Goal: Information Seeking & Learning: Learn about a topic

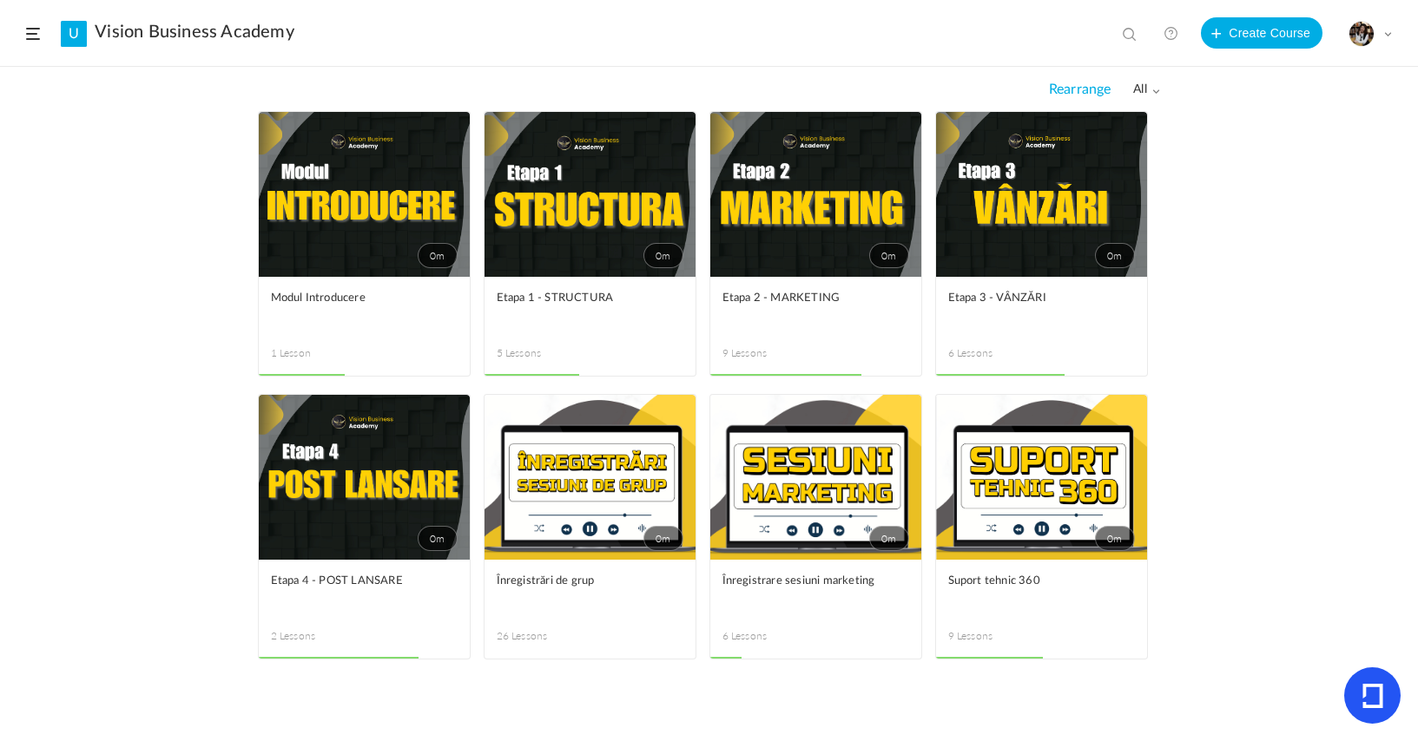
click at [720, 236] on link "0m" at bounding box center [1041, 194] width 211 height 165
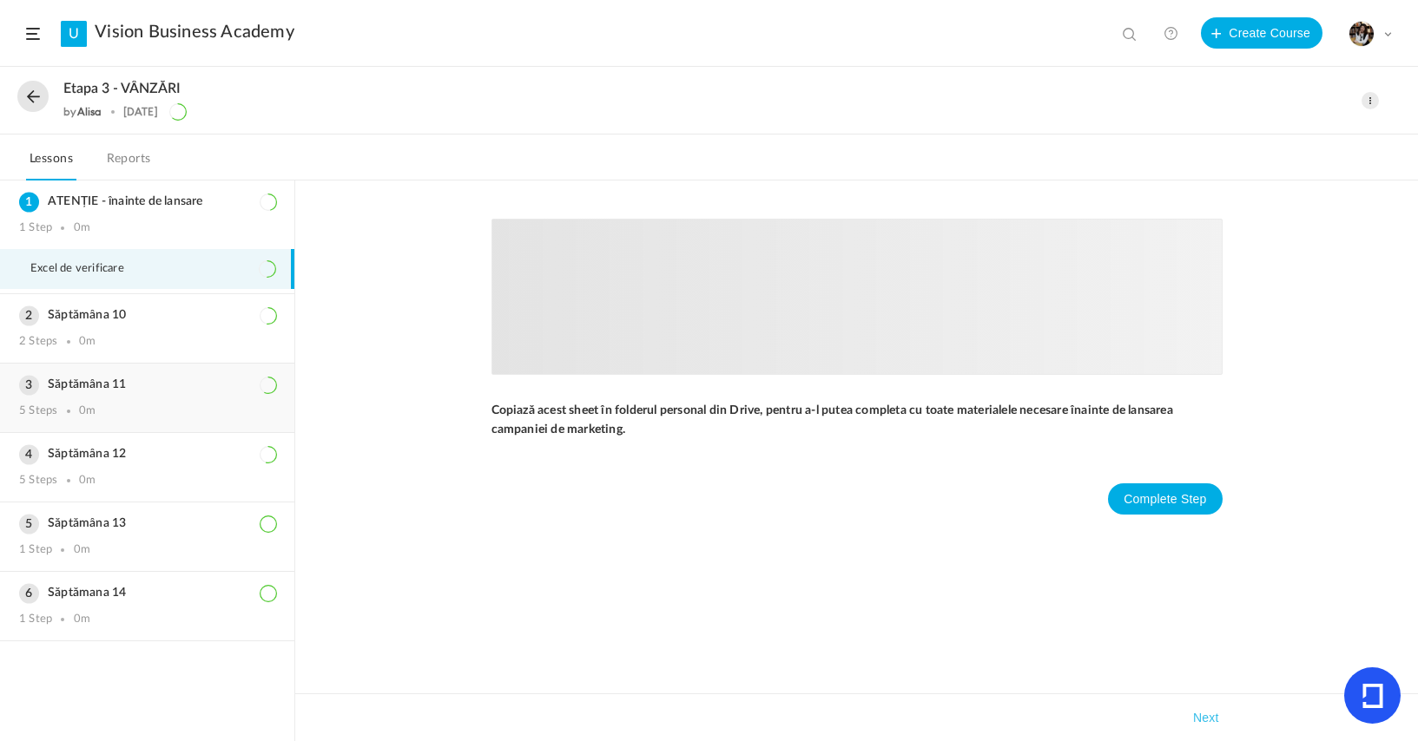
click at [84, 371] on div "Săptămâna 11 5 Steps 0m" at bounding box center [147, 398] width 294 height 69
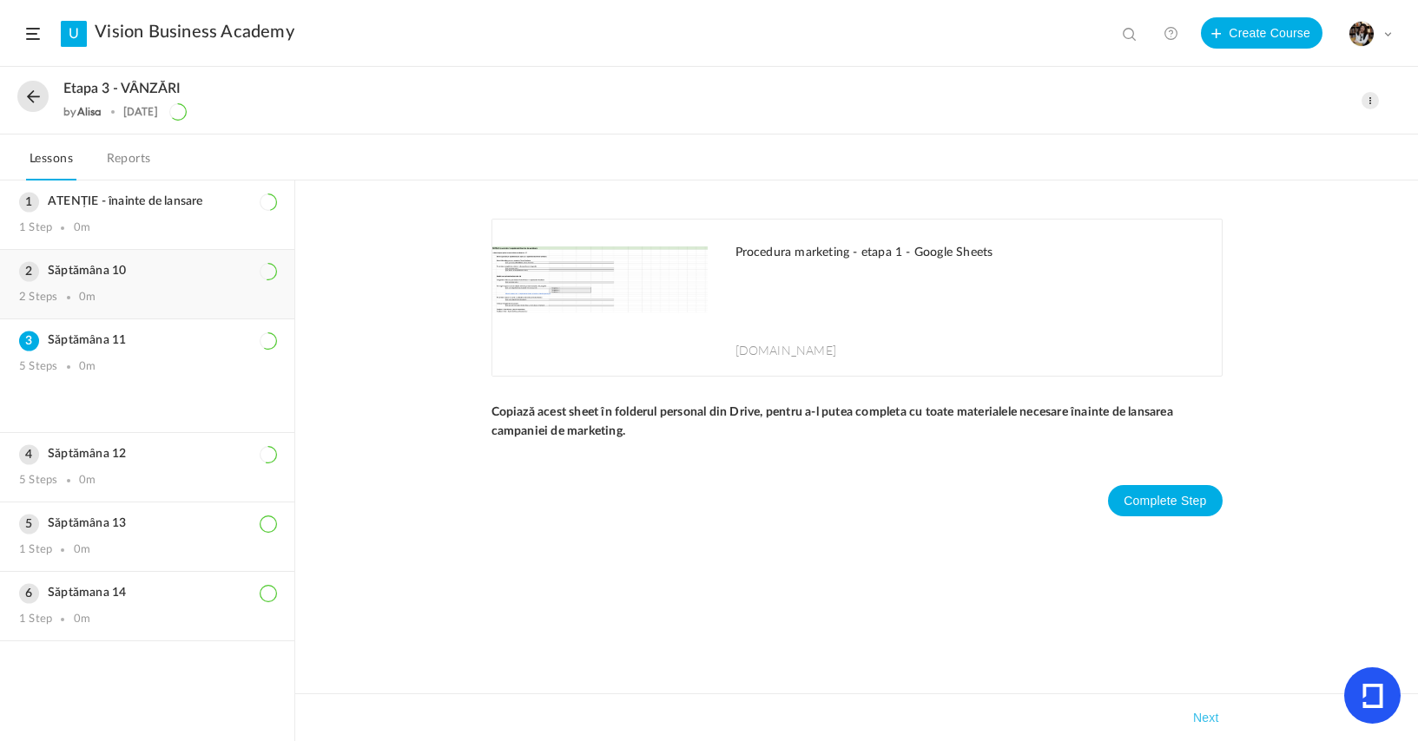
click at [111, 288] on div "Săptămâna 10 2 Steps 0m" at bounding box center [147, 284] width 294 height 69
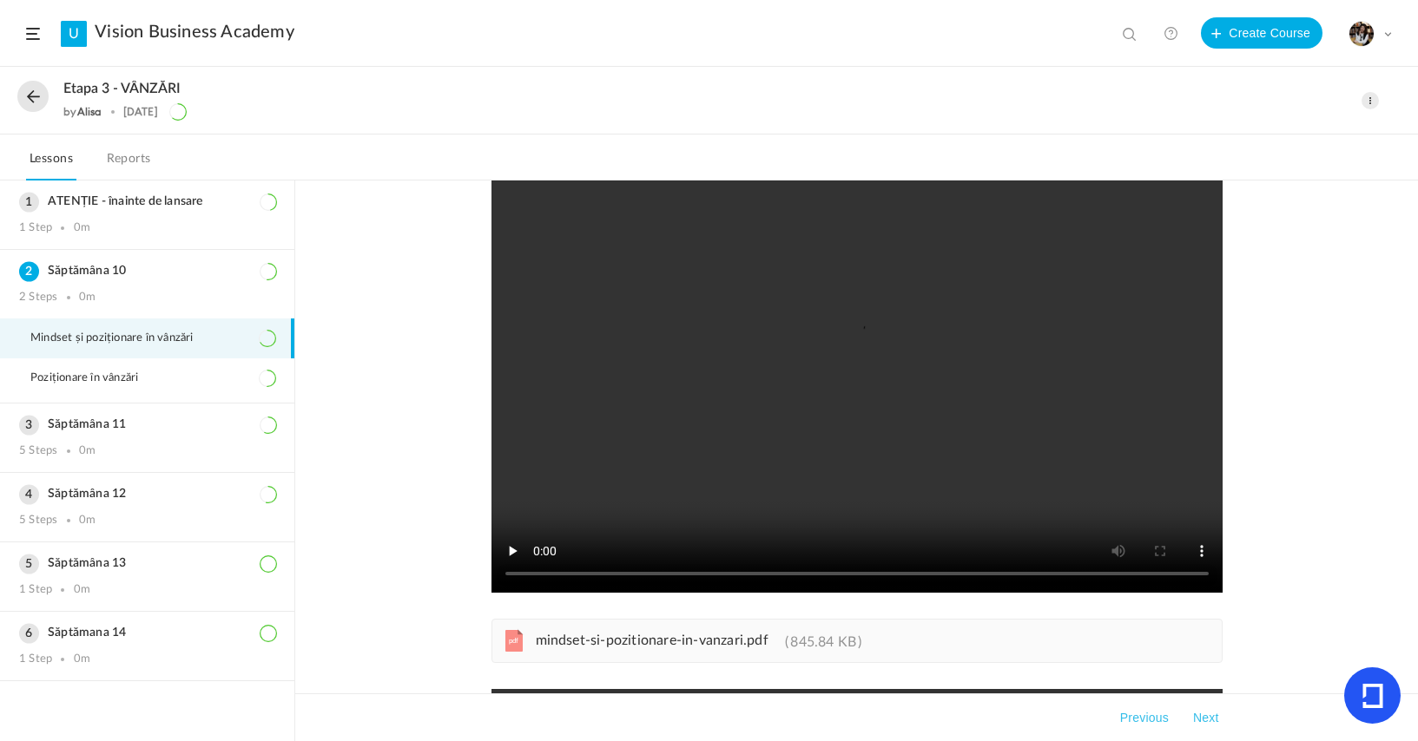
scroll to position [49, 0]
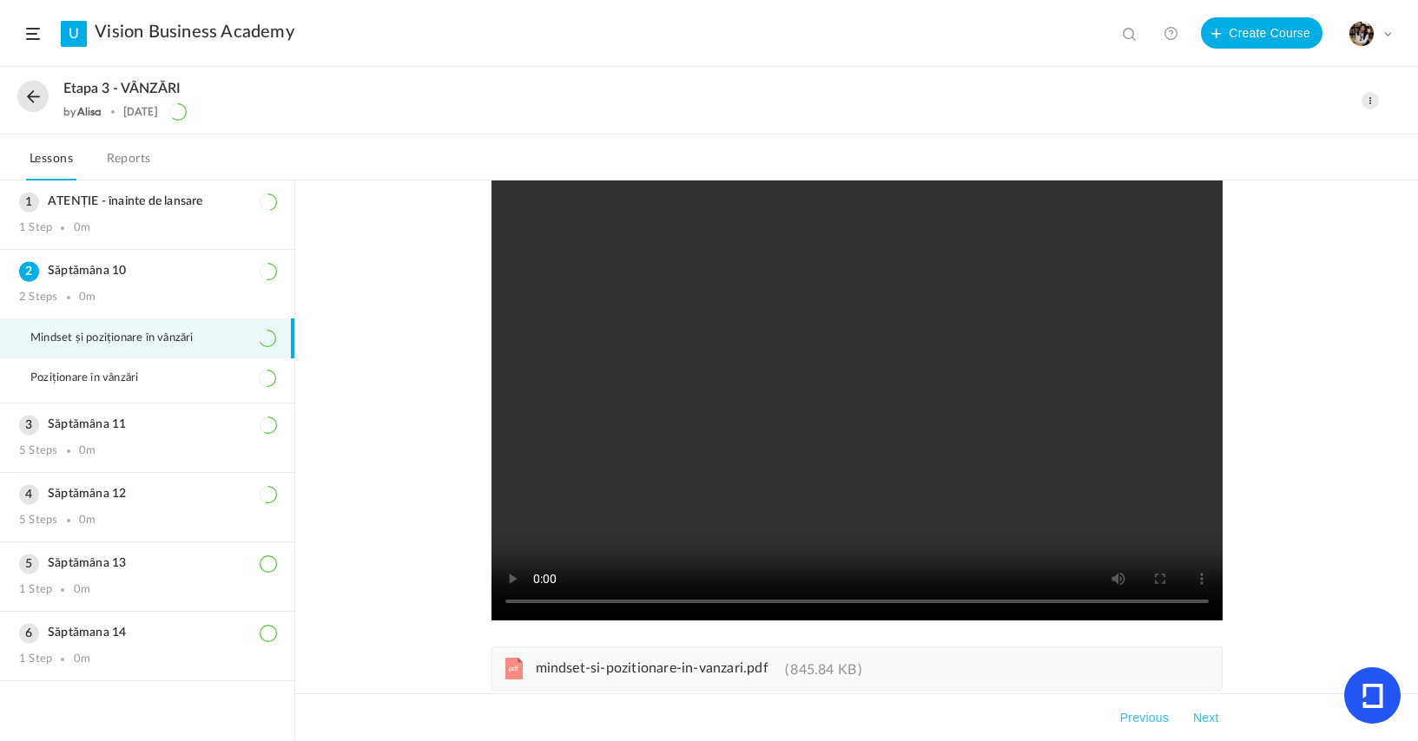
click at [720, 380] on video at bounding box center [856, 394] width 731 height 451
click at [720, 398] on video at bounding box center [856, 394] width 731 height 451
click at [668, 603] on video at bounding box center [856, 394] width 731 height 451
click at [720, 491] on video at bounding box center [856, 394] width 731 height 451
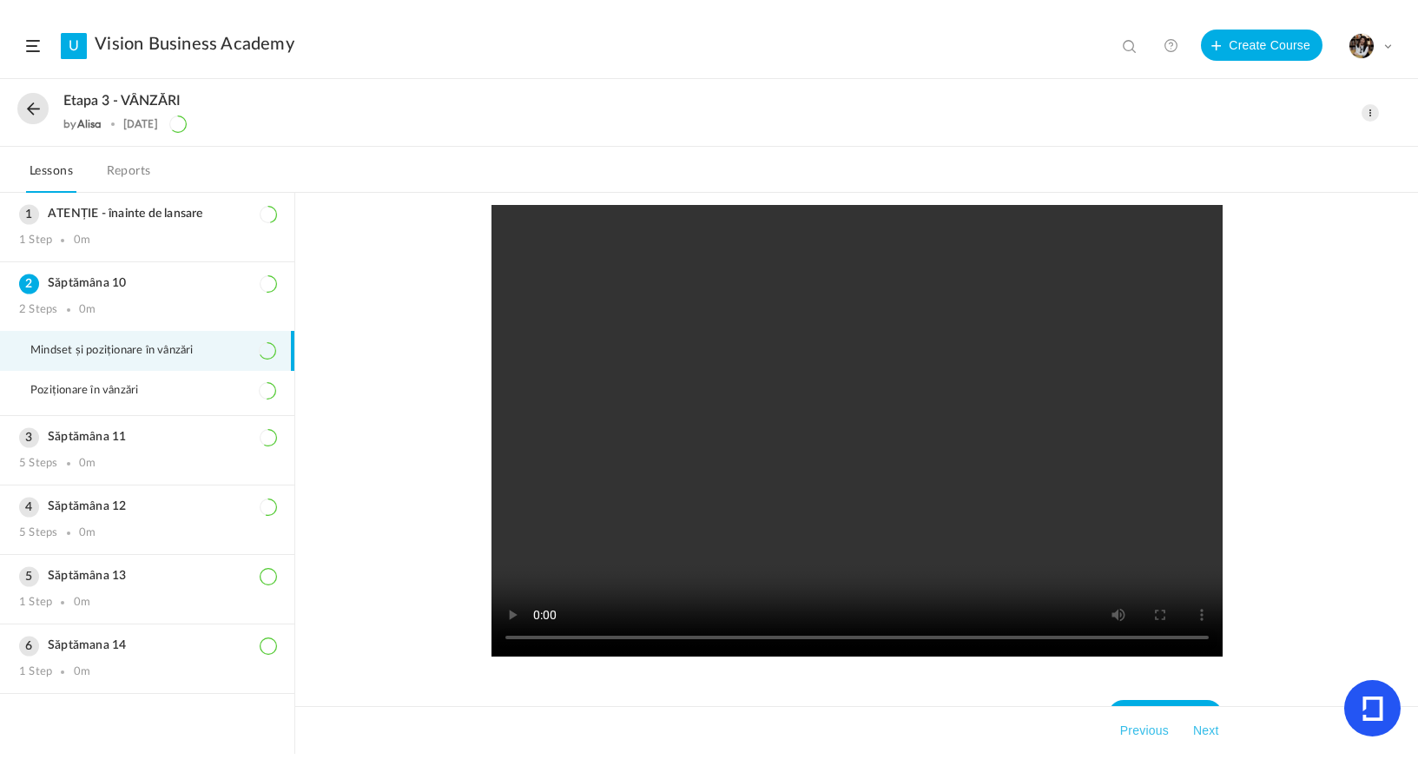
scroll to position [617, 0]
